Goal: Task Accomplishment & Management: Manage account settings

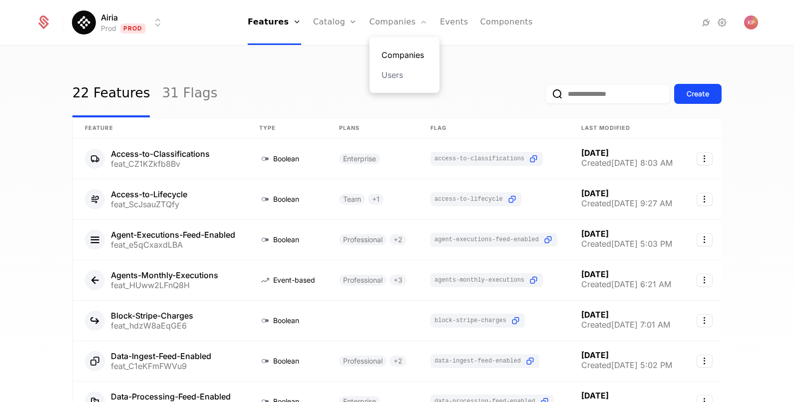
click at [397, 54] on link "Companies" at bounding box center [404, 55] width 46 height 12
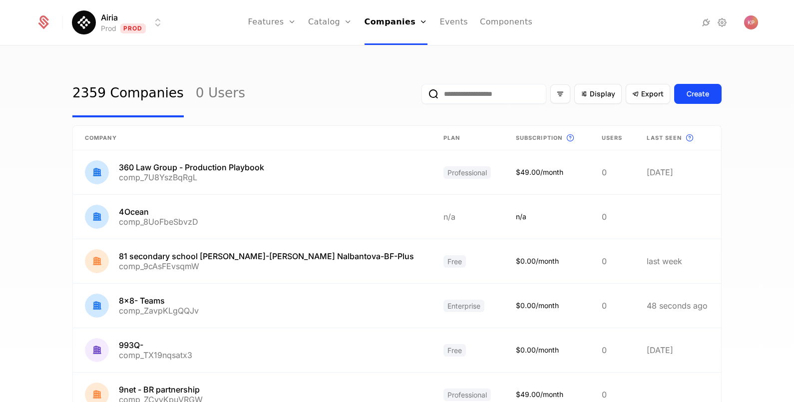
click at [472, 85] on input "email" at bounding box center [483, 94] width 125 height 20
paste input "**********"
type input "**********"
click at [421, 96] on button "submit" at bounding box center [421, 96] width 0 height 0
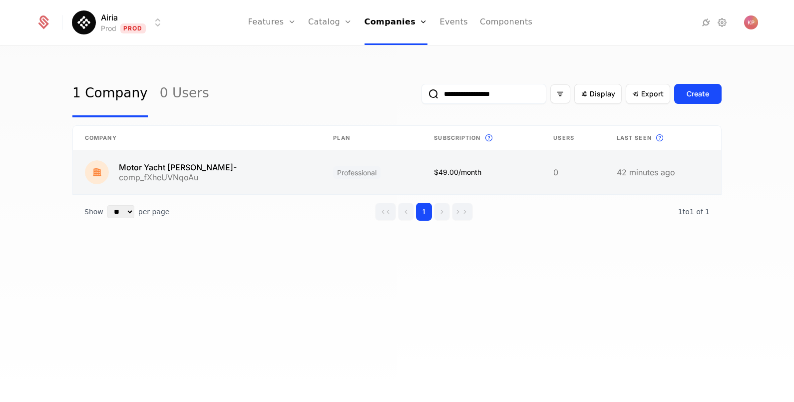
click at [185, 190] on link at bounding box center [197, 172] width 248 height 44
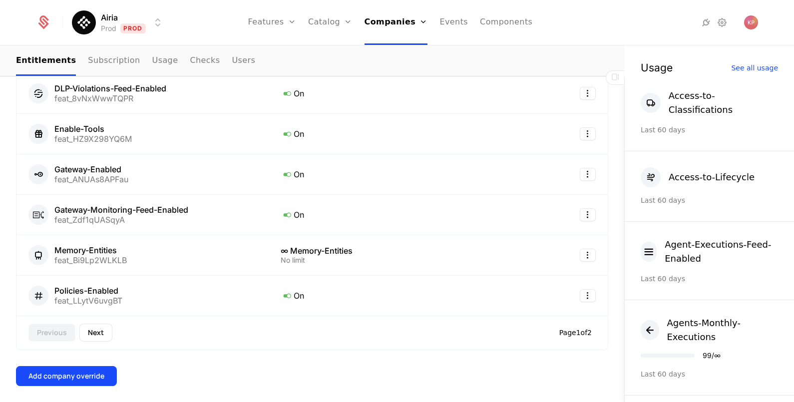
scroll to position [445, 0]
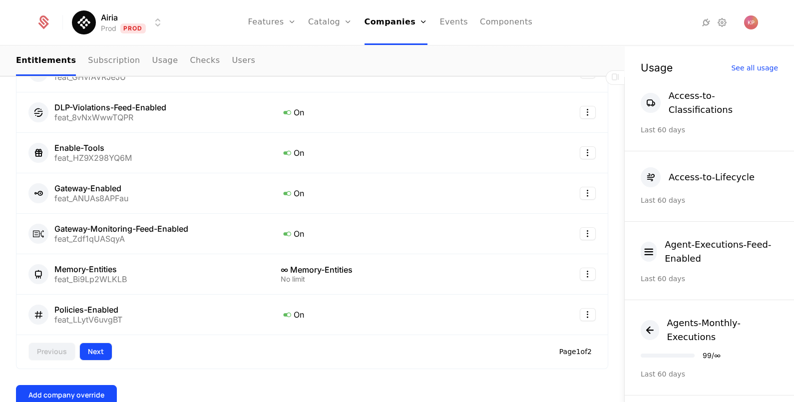
click at [94, 353] on button "Next" at bounding box center [95, 351] width 33 height 18
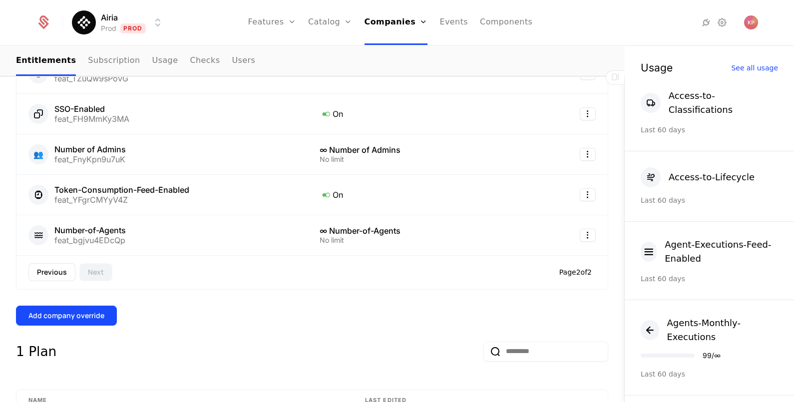
scroll to position [405, 0]
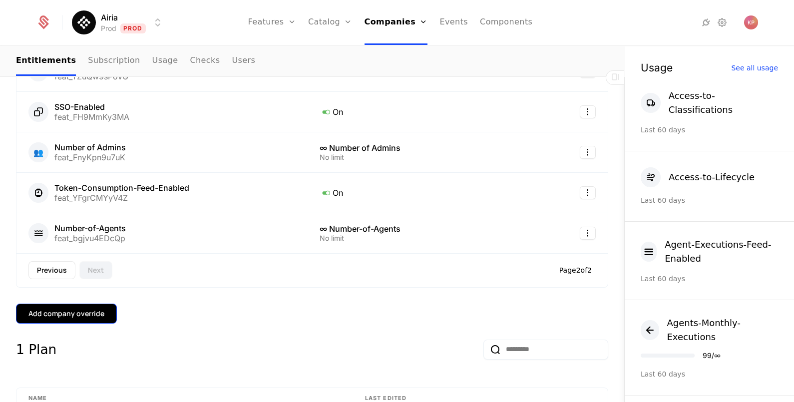
click at [75, 303] on button "Add company override" at bounding box center [66, 313] width 101 height 20
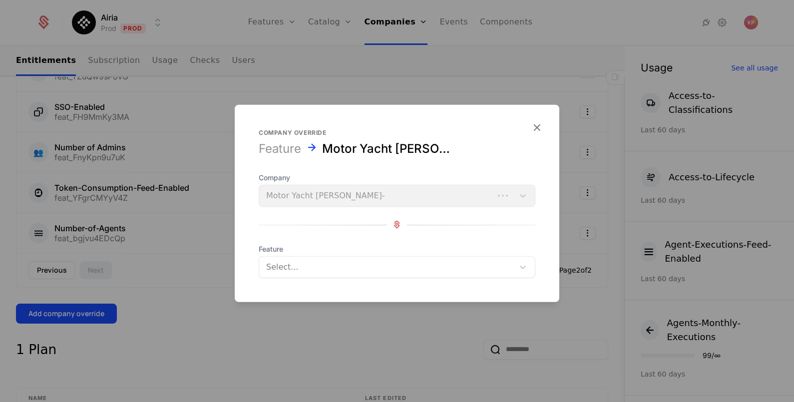
click at [301, 267] on div at bounding box center [386, 267] width 241 height 14
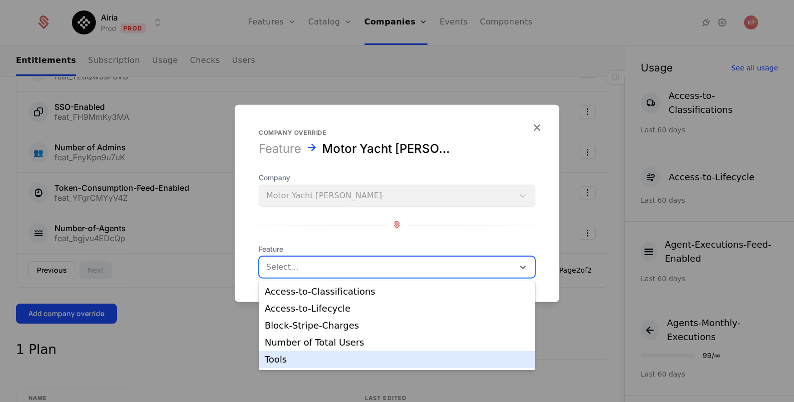
click at [285, 361] on div "Tools" at bounding box center [397, 359] width 265 height 9
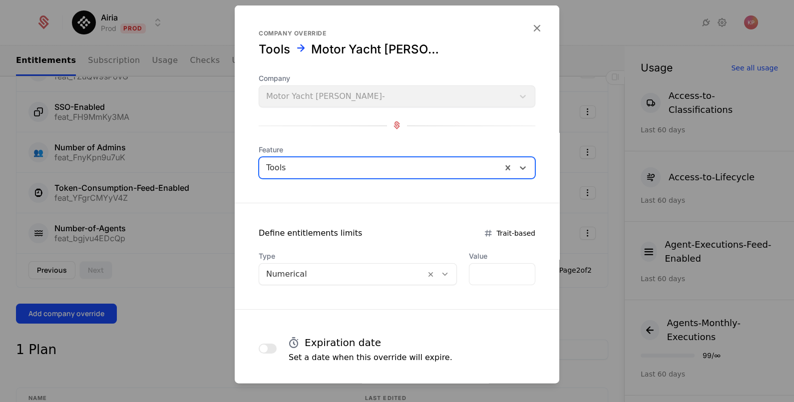
click at [440, 272] on icon at bounding box center [444, 273] width 9 height 9
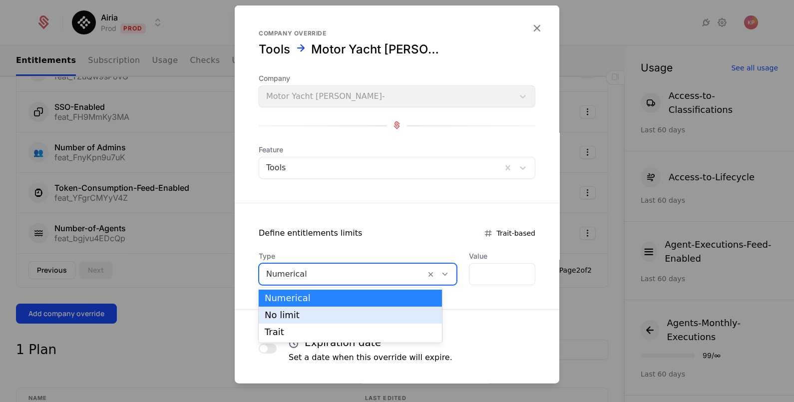
click at [373, 311] on div "No limit" at bounding box center [350, 314] width 171 height 9
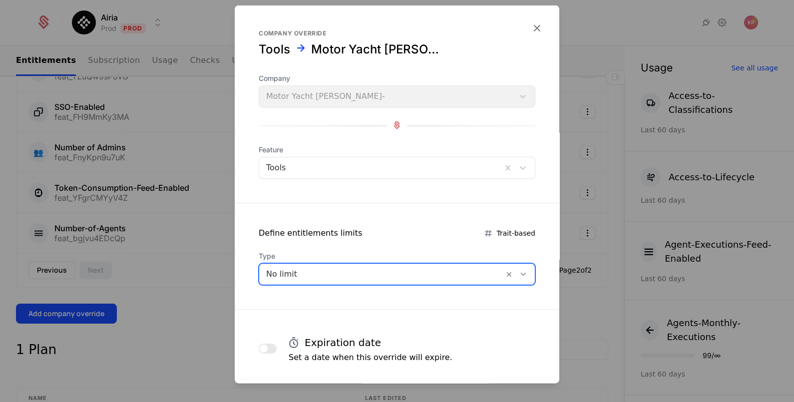
scroll to position [48, 0]
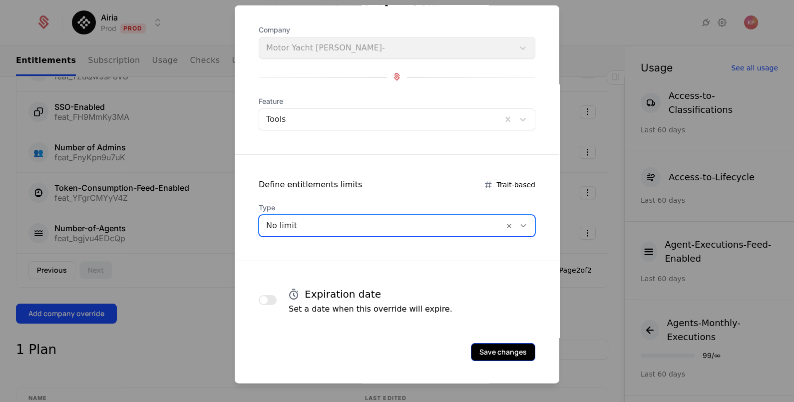
click at [482, 352] on button "Save changes" at bounding box center [503, 351] width 64 height 18
